Goal: Navigation & Orientation: Find specific page/section

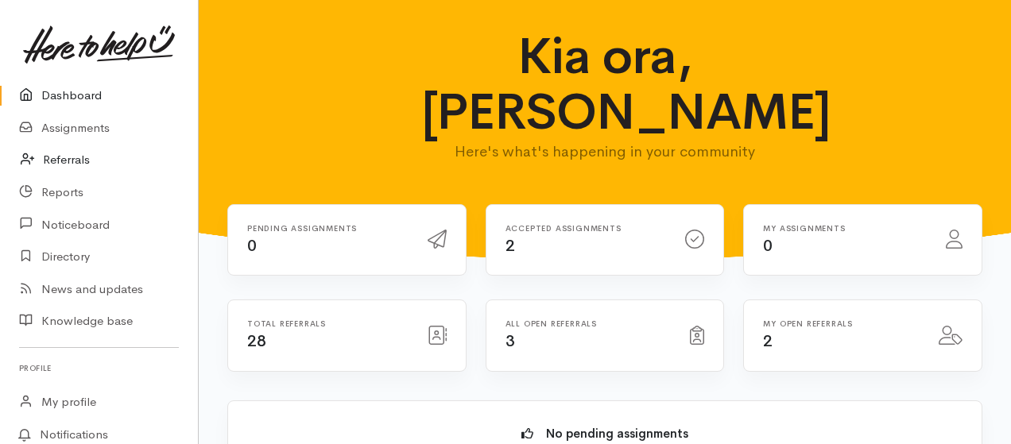
click at [51, 161] on link "Referrals" at bounding box center [99, 160] width 198 height 33
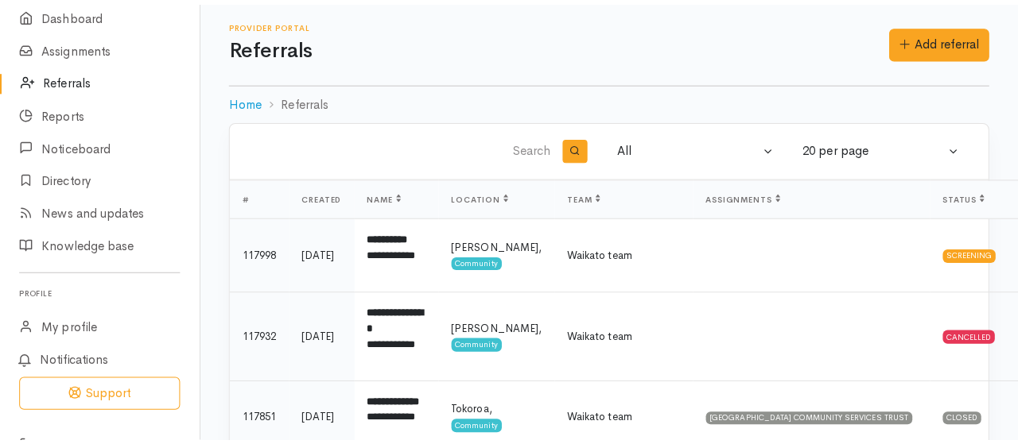
scroll to position [106, 0]
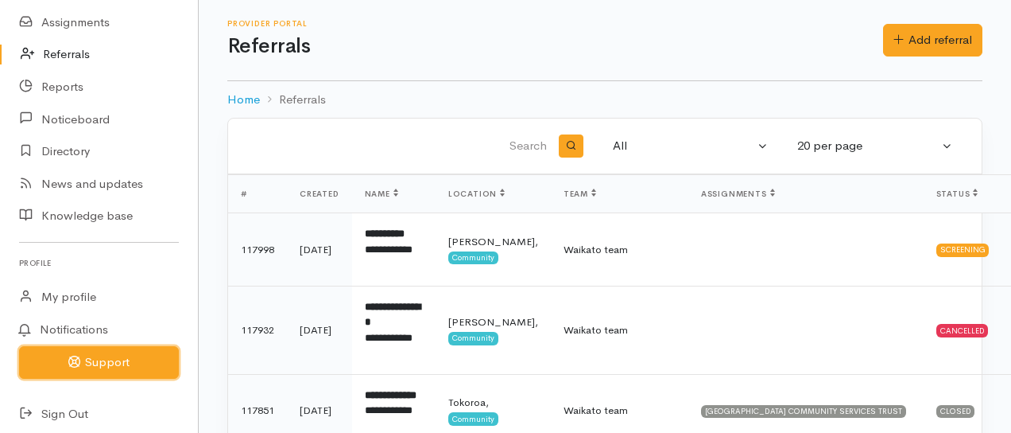
click at [101, 359] on button "Support" at bounding box center [99, 362] width 160 height 33
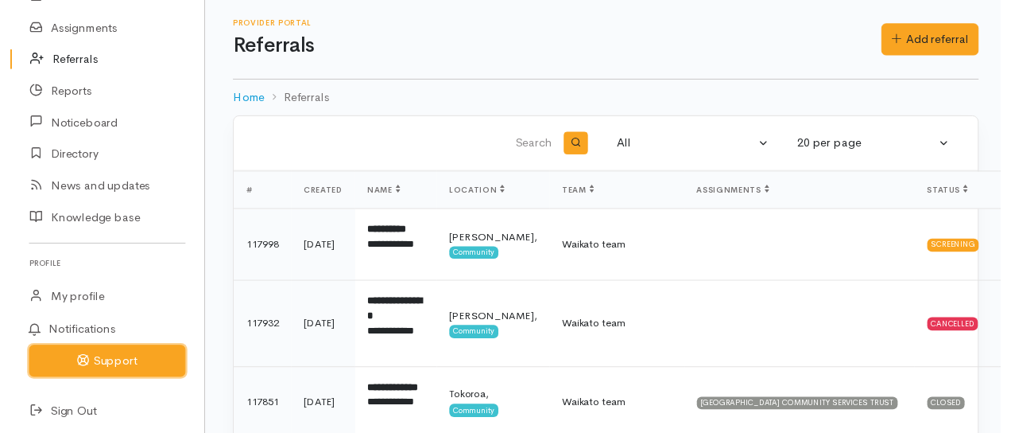
scroll to position [99, 0]
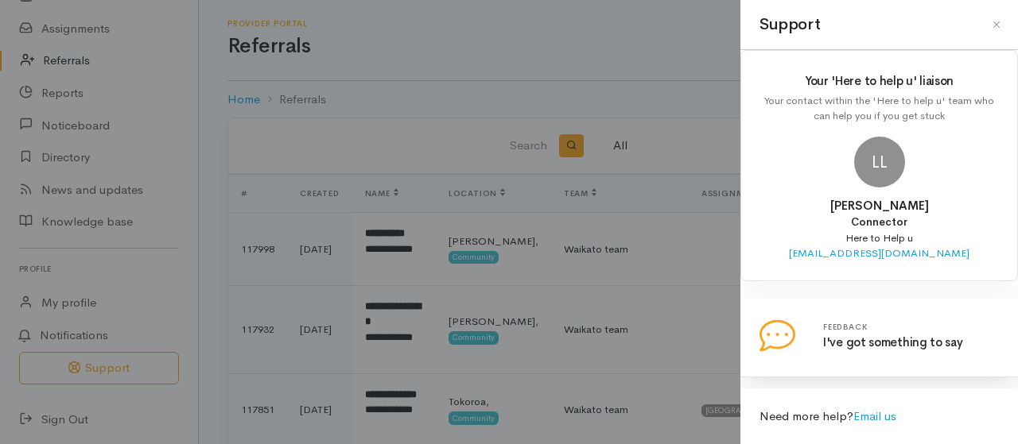
click at [759, 311] on link at bounding box center [759, 311] width 0 height 0
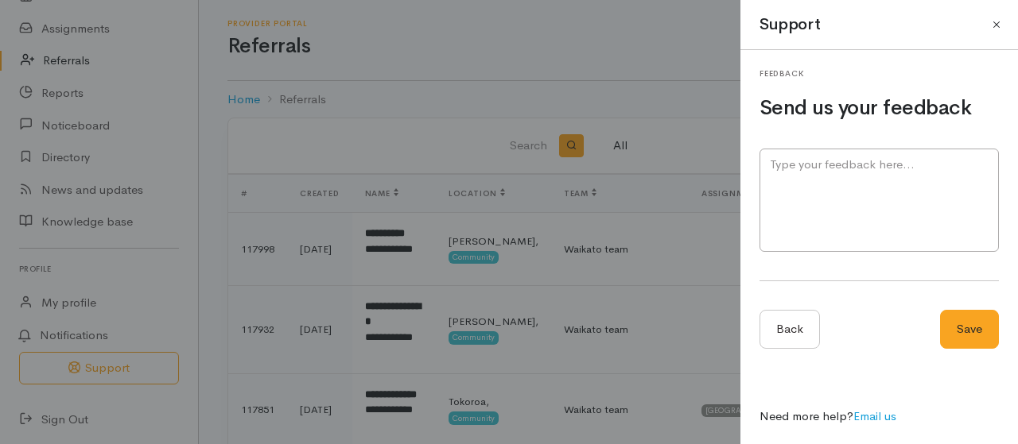
click at [999, 22] on button "Close" at bounding box center [996, 24] width 25 height 25
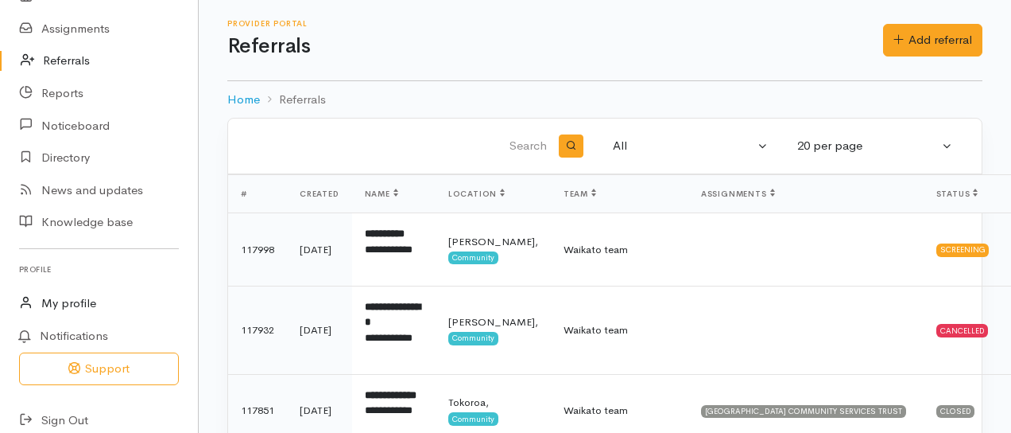
click at [73, 301] on link "My profile" at bounding box center [99, 303] width 198 height 33
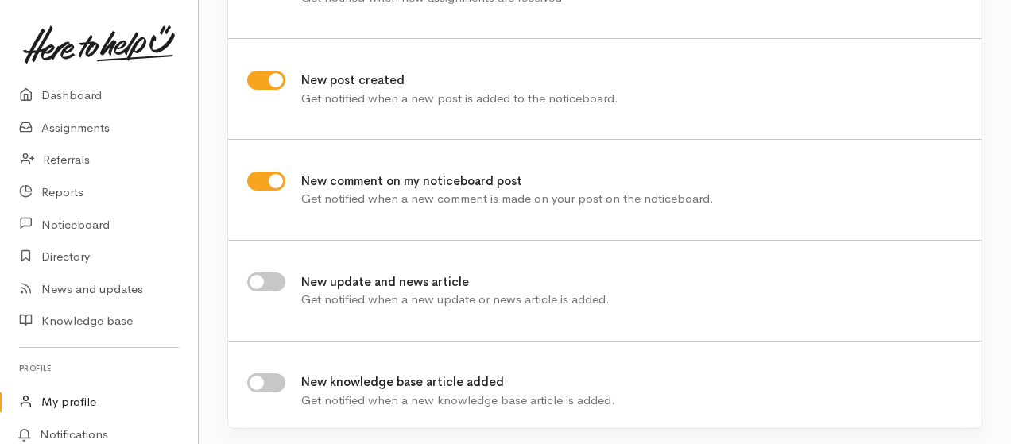
scroll to position [573, 0]
click at [68, 94] on link "Dashboard" at bounding box center [99, 96] width 198 height 33
